Goal: Task Accomplishment & Management: Complete application form

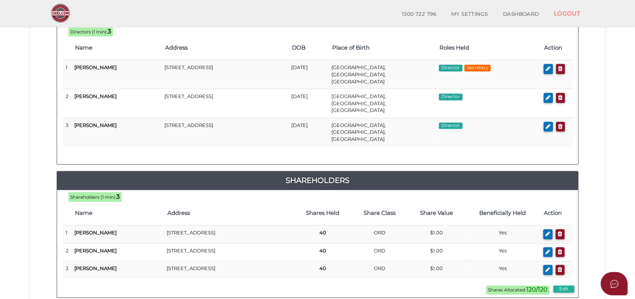
scroll to position [202, 0]
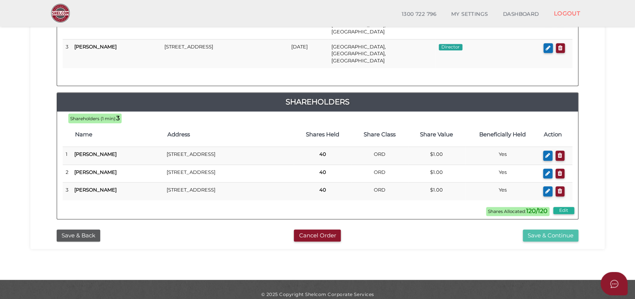
click at [559, 229] on button "Save & Continue" at bounding box center [551, 235] width 56 height 12
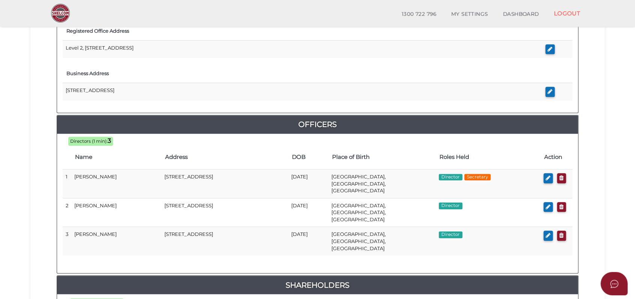
scroll to position [417, 0]
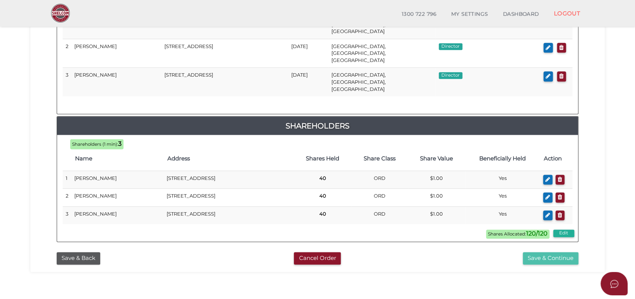
click at [538, 252] on button "Save & Continue" at bounding box center [551, 258] width 56 height 12
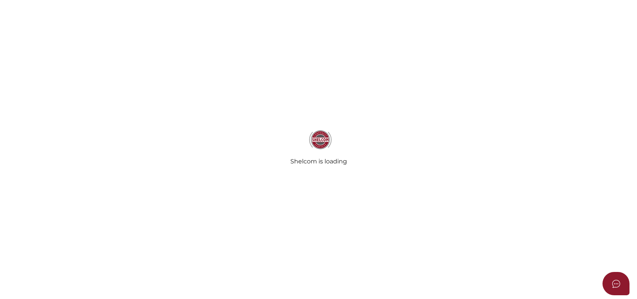
select select "Comb Binding"
select select "No"
radio input "true"
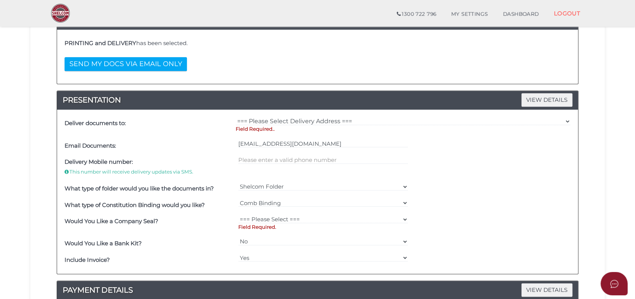
scroll to position [167, 0]
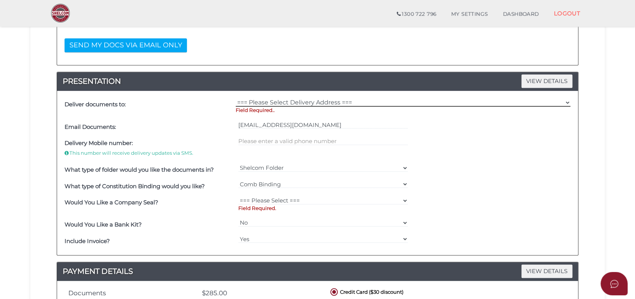
click at [282, 101] on select "=== Please Select Delivery Address === (User Address - Tess Woodall) Level 8 44…" at bounding box center [403, 102] width 335 height 8
select select "0"
click at [236, 98] on select "=== Please Select Delivery Address === (User Address - Tess Woodall) Level 8 44…" at bounding box center [403, 102] width 335 height 8
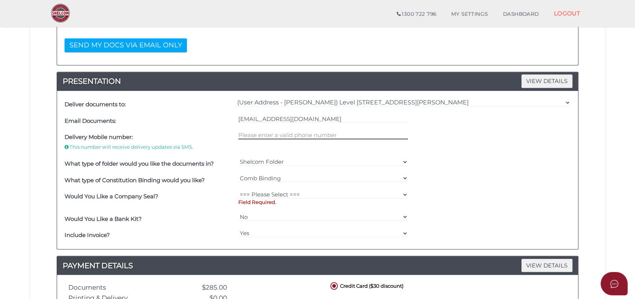
drag, startPoint x: 271, startPoint y: 134, endPoint x: 267, endPoint y: 127, distance: 7.6
click at [271, 134] on input "text" at bounding box center [323, 135] width 170 height 8
type input "0400511693"
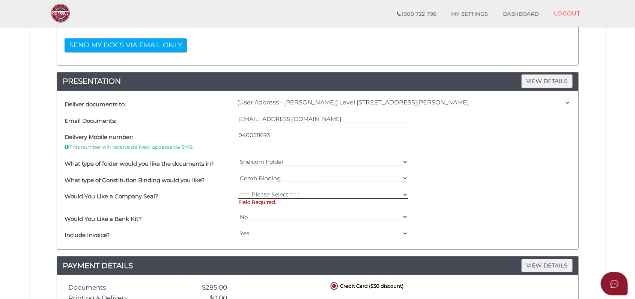
click at [263, 195] on select "=== Please Select === Fold Seal $50 No Seal" at bounding box center [323, 194] width 170 height 8
select select "0"
click at [238, 190] on select "=== Please Select === Fold Seal $50 No Seal" at bounding box center [323, 194] width 170 height 8
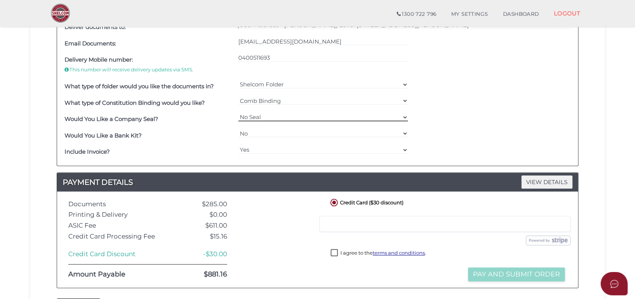
scroll to position [322, 0]
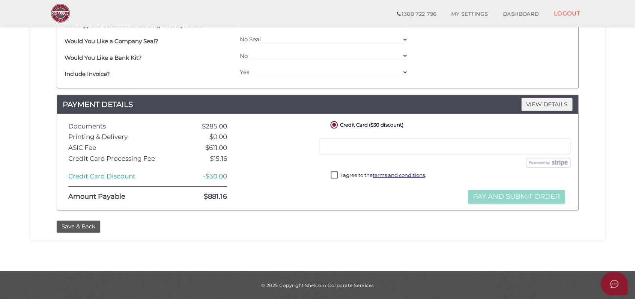
click at [351, 139] on div at bounding box center [444, 146] width 251 height 16
click at [333, 176] on label "I agree to the terms and conditions ." at bounding box center [378, 175] width 95 height 9
checkbox input "true"
click at [528, 194] on button "Pay and Submit Order" at bounding box center [516, 197] width 97 height 14
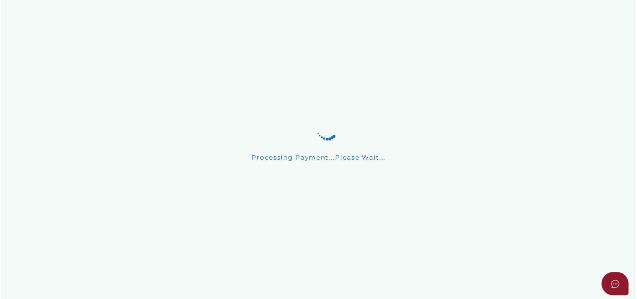
scroll to position [0, 0]
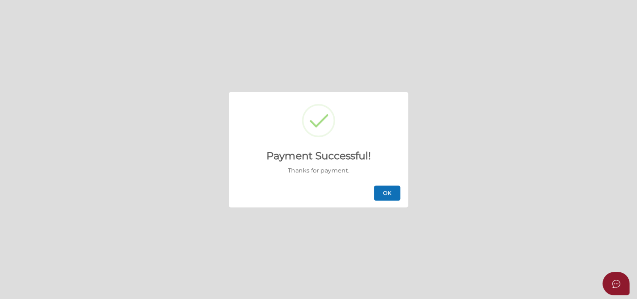
click at [381, 193] on button "OK" at bounding box center [387, 192] width 26 height 15
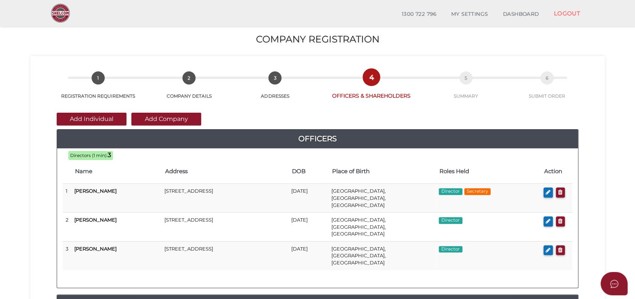
scroll to position [202, 0]
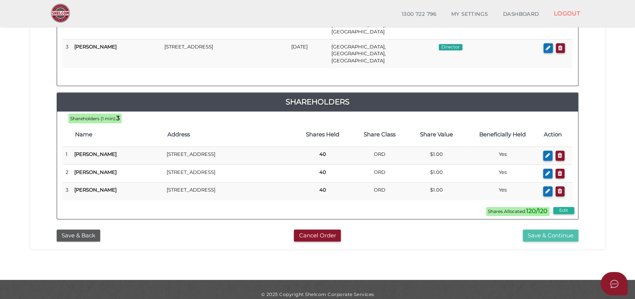
click at [546, 229] on button "Save & Continue" at bounding box center [551, 235] width 56 height 12
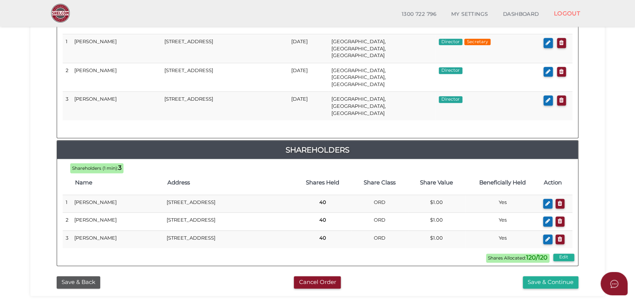
scroll to position [439, 0]
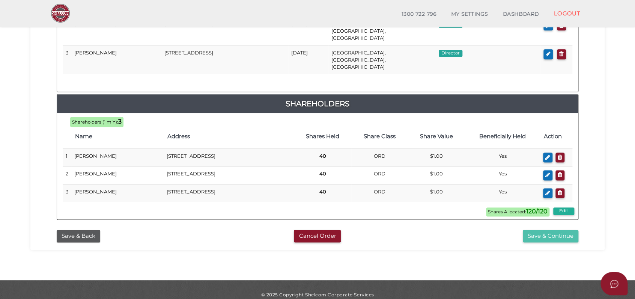
click at [544, 230] on button "Save & Continue" at bounding box center [551, 236] width 56 height 12
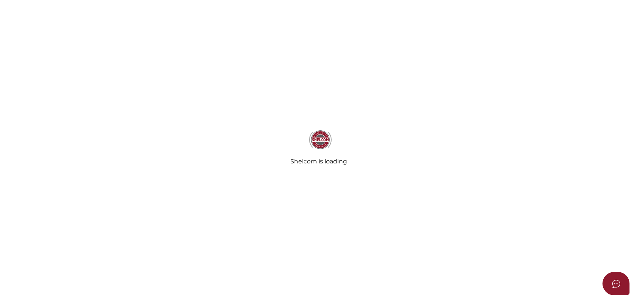
select select "Comb Binding"
select select "No"
radio input "true"
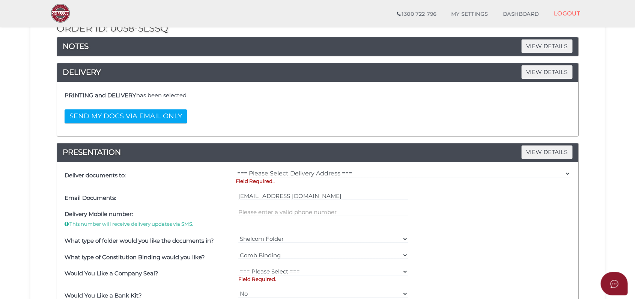
scroll to position [167, 0]
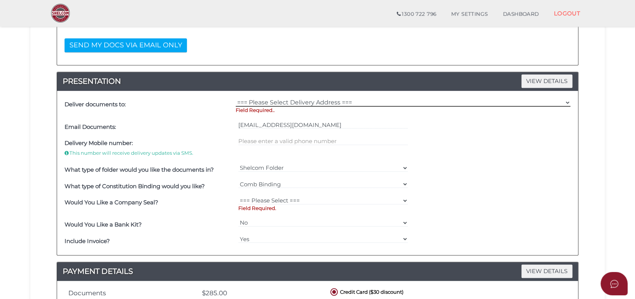
click at [284, 98] on select "=== Please Select Delivery Address === (User Address - [PERSON_NAME]) Level [GE…" at bounding box center [403, 102] width 335 height 8
select select "0"
click at [236, 98] on select "=== Please Select Delivery Address === (User Address - [PERSON_NAME]) Level [GE…" at bounding box center [403, 102] width 335 height 8
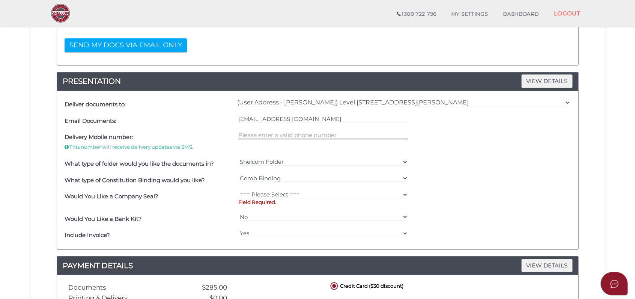
click at [276, 135] on input "text" at bounding box center [323, 135] width 170 height 8
type input "0400511693"
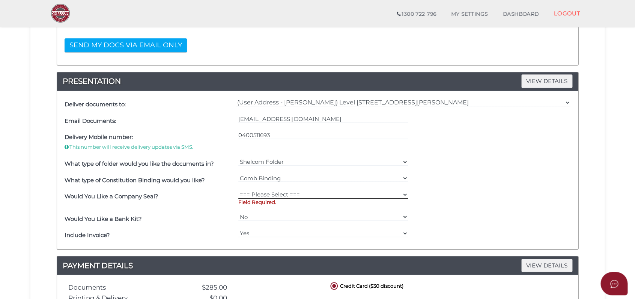
click at [267, 192] on select "=== Please Select === Fold Seal $50 No Seal" at bounding box center [323, 194] width 170 height 8
select select "0"
click at [238, 190] on select "=== Please Select === Fold Seal $50 No Seal" at bounding box center [323, 194] width 170 height 8
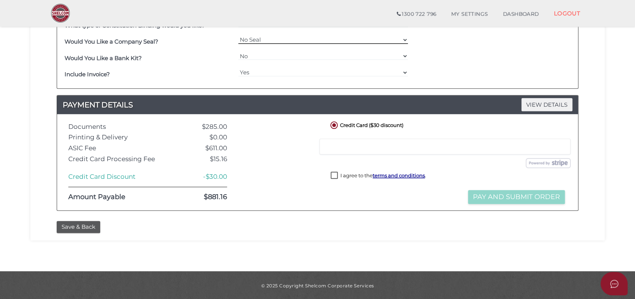
scroll to position [322, 0]
click at [336, 177] on label "I agree to the terms and conditions ." at bounding box center [378, 175] width 95 height 9
checkbox input "true"
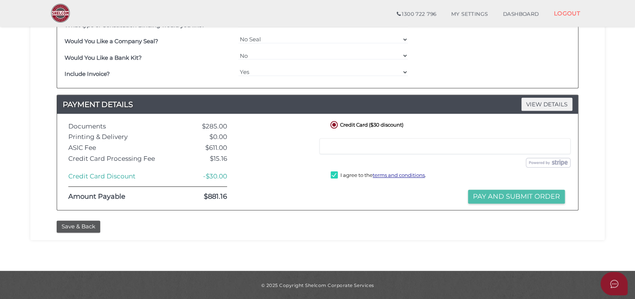
click at [495, 196] on button "Pay and Submit Order" at bounding box center [516, 197] width 97 height 14
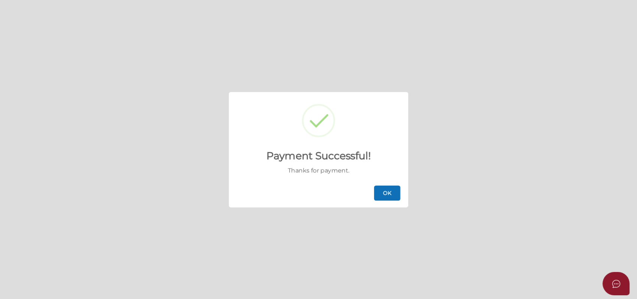
click at [386, 193] on button "OK" at bounding box center [387, 192] width 26 height 15
